Goal: Check status: Check status

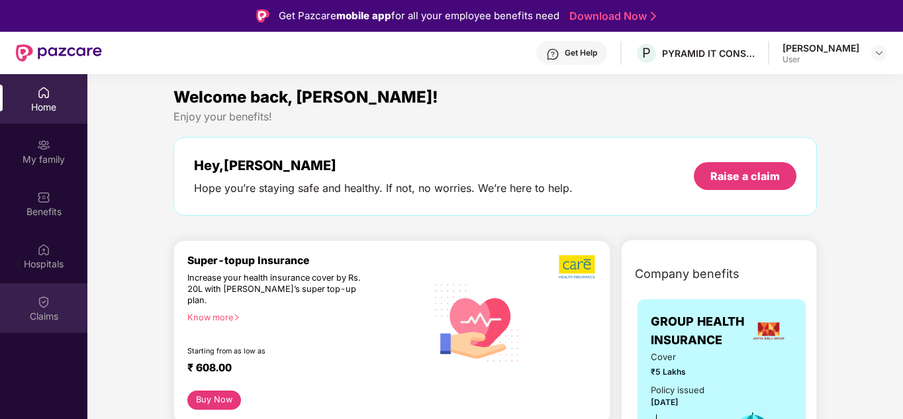
click at [35, 311] on div "Claims" at bounding box center [43, 316] width 87 height 13
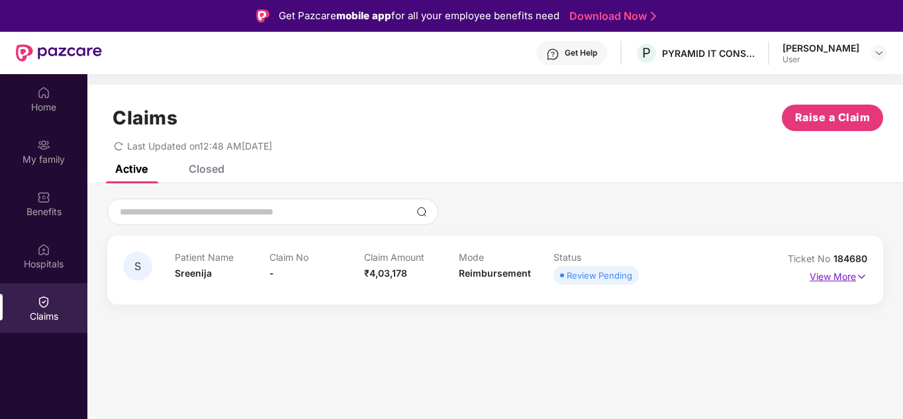
click at [862, 271] on img at bounding box center [861, 277] width 11 height 15
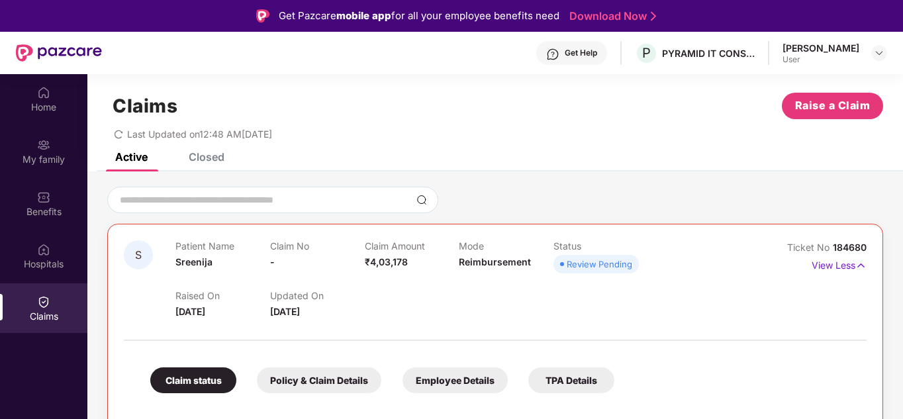
scroll to position [154, 0]
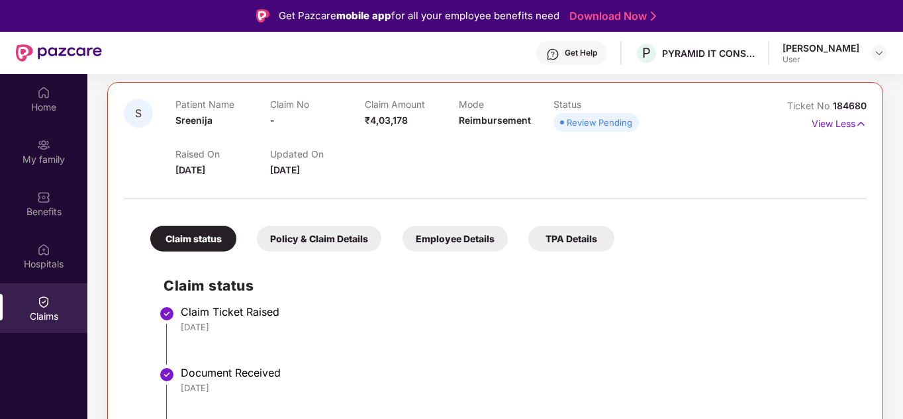
click at [329, 247] on div "Policy & Claim Details" at bounding box center [319, 239] width 125 height 26
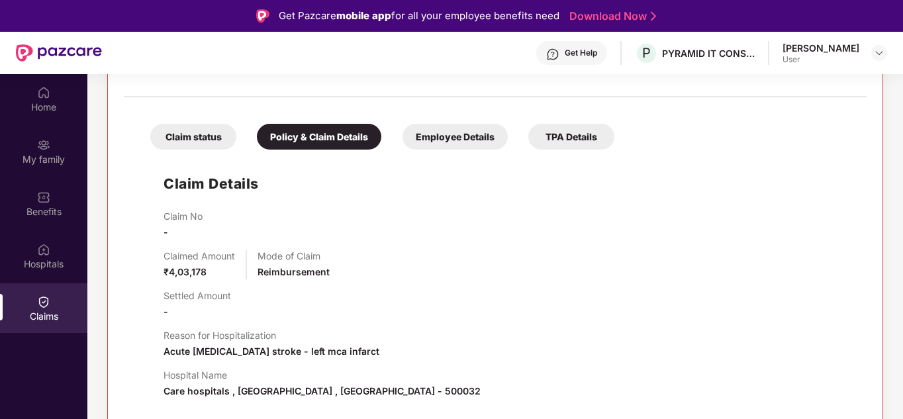
scroll to position [255, 0]
click at [203, 136] on div "Claim status" at bounding box center [193, 138] width 86 height 26
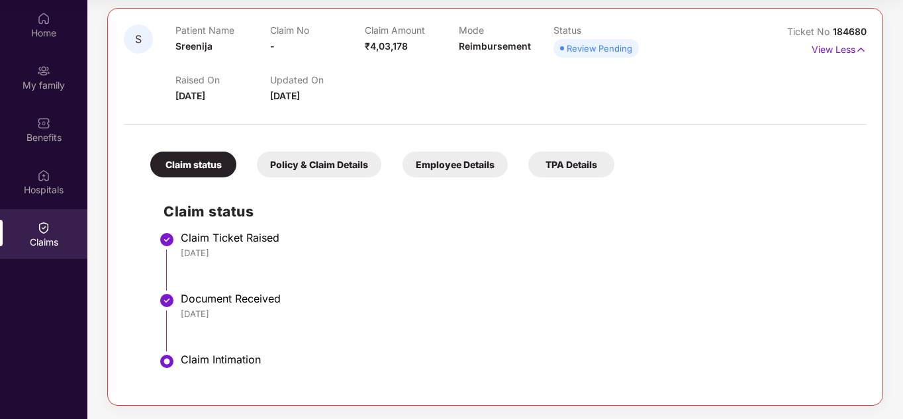
scroll to position [0, 0]
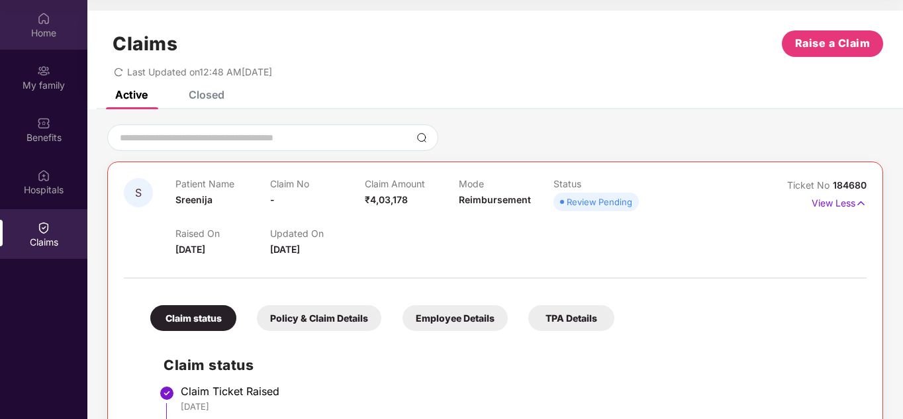
click at [38, 30] on div "Home" at bounding box center [43, 32] width 87 height 13
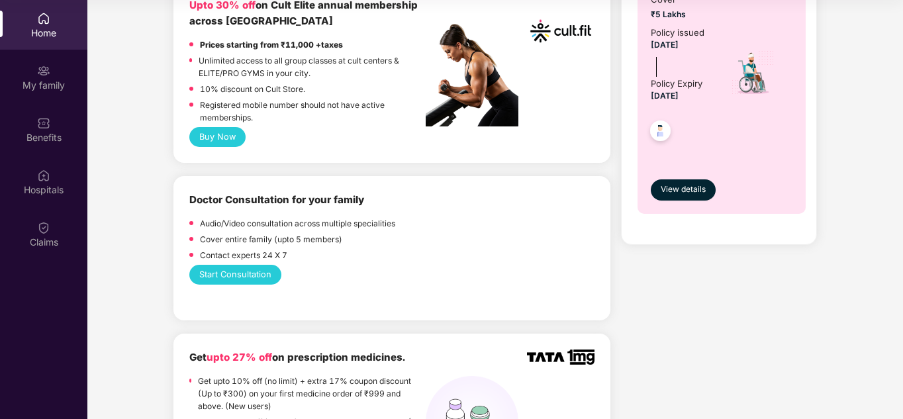
scroll to position [592, 0]
